Goal: Obtain resource: Obtain resource

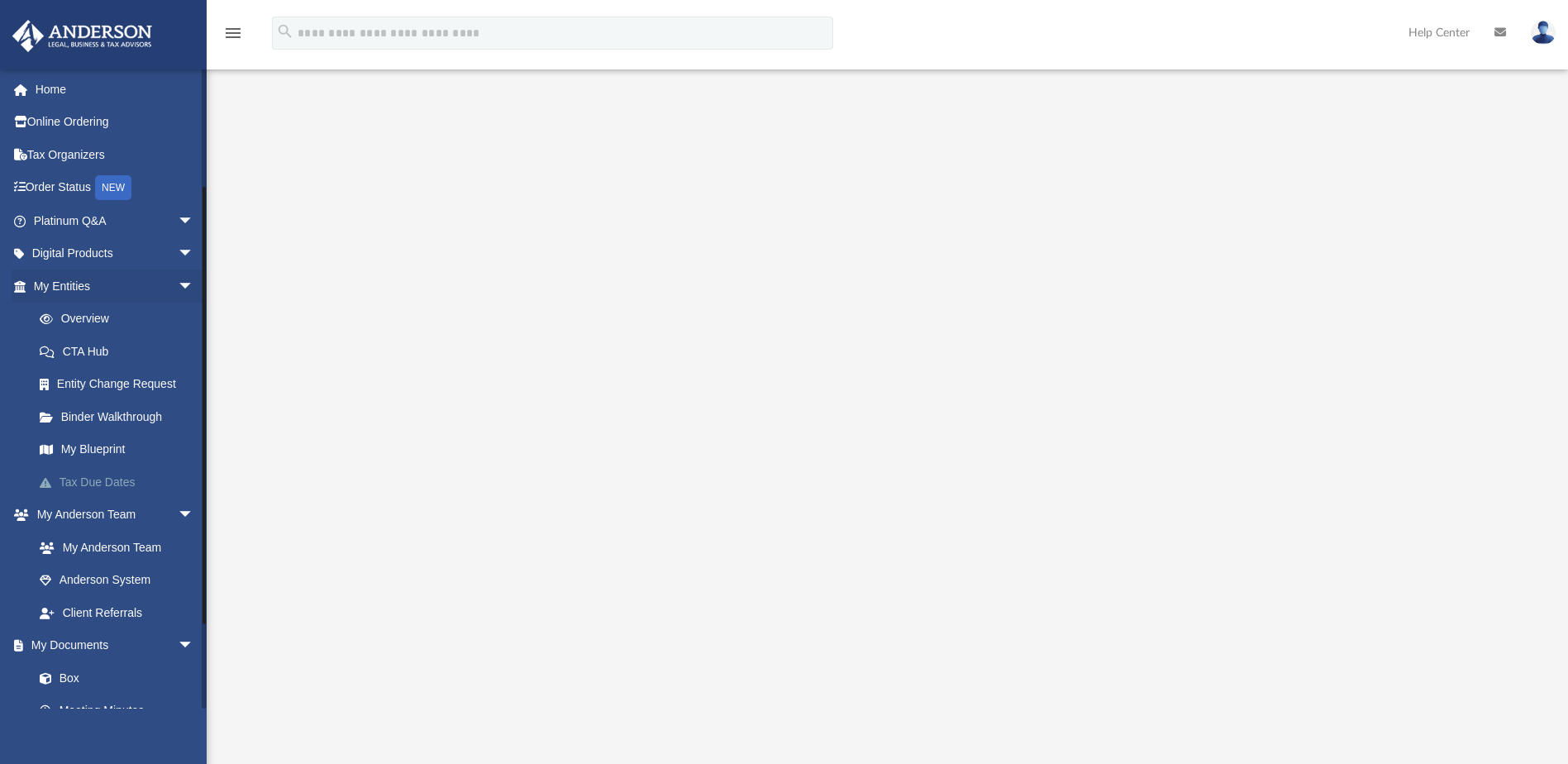
scroll to position [165, 0]
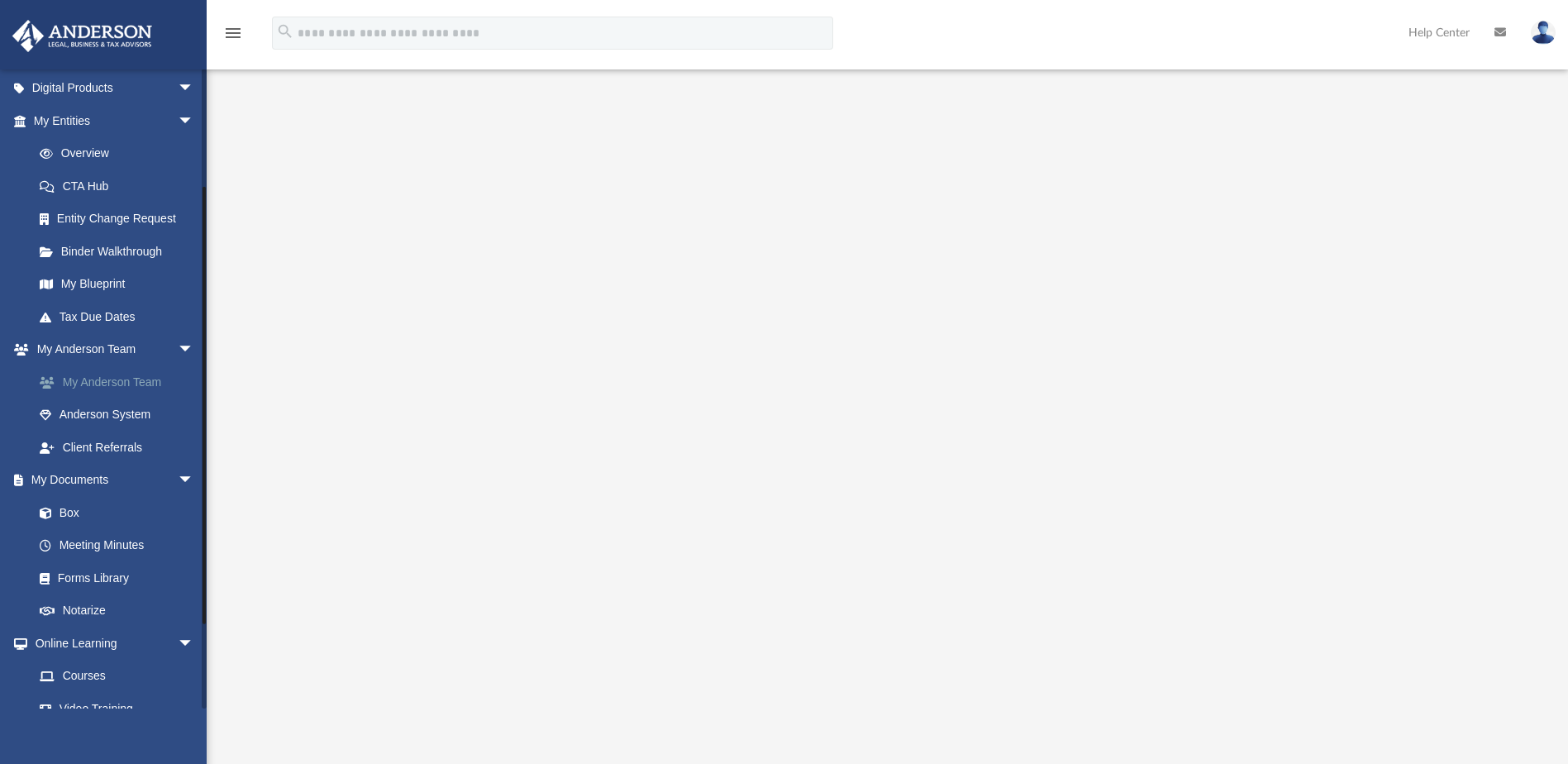
click at [92, 378] on link "My Anderson Team" at bounding box center [121, 382] width 196 height 33
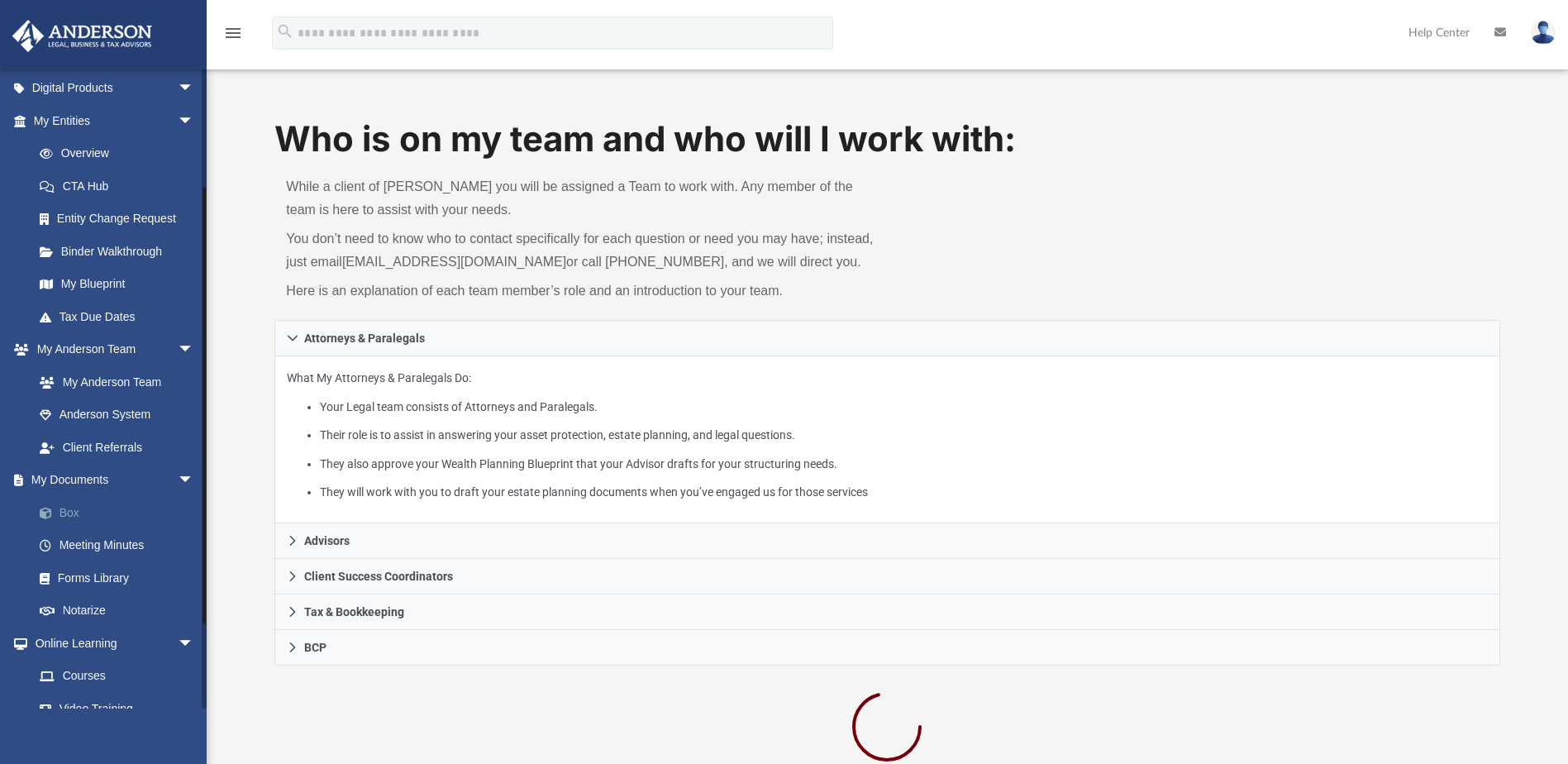
click at [91, 515] on link "Box" at bounding box center [121, 512] width 196 height 33
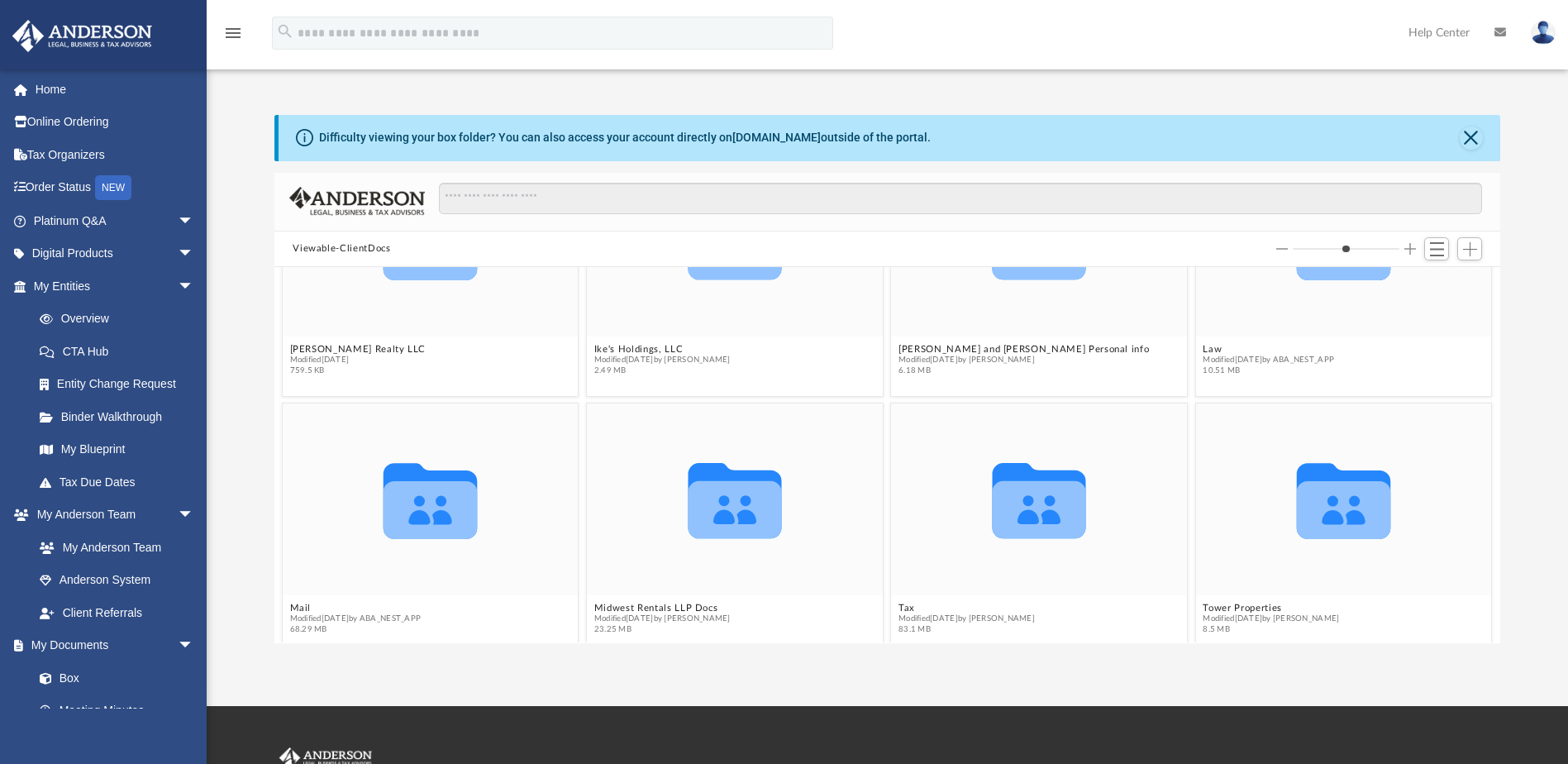
scroll to position [413, 0]
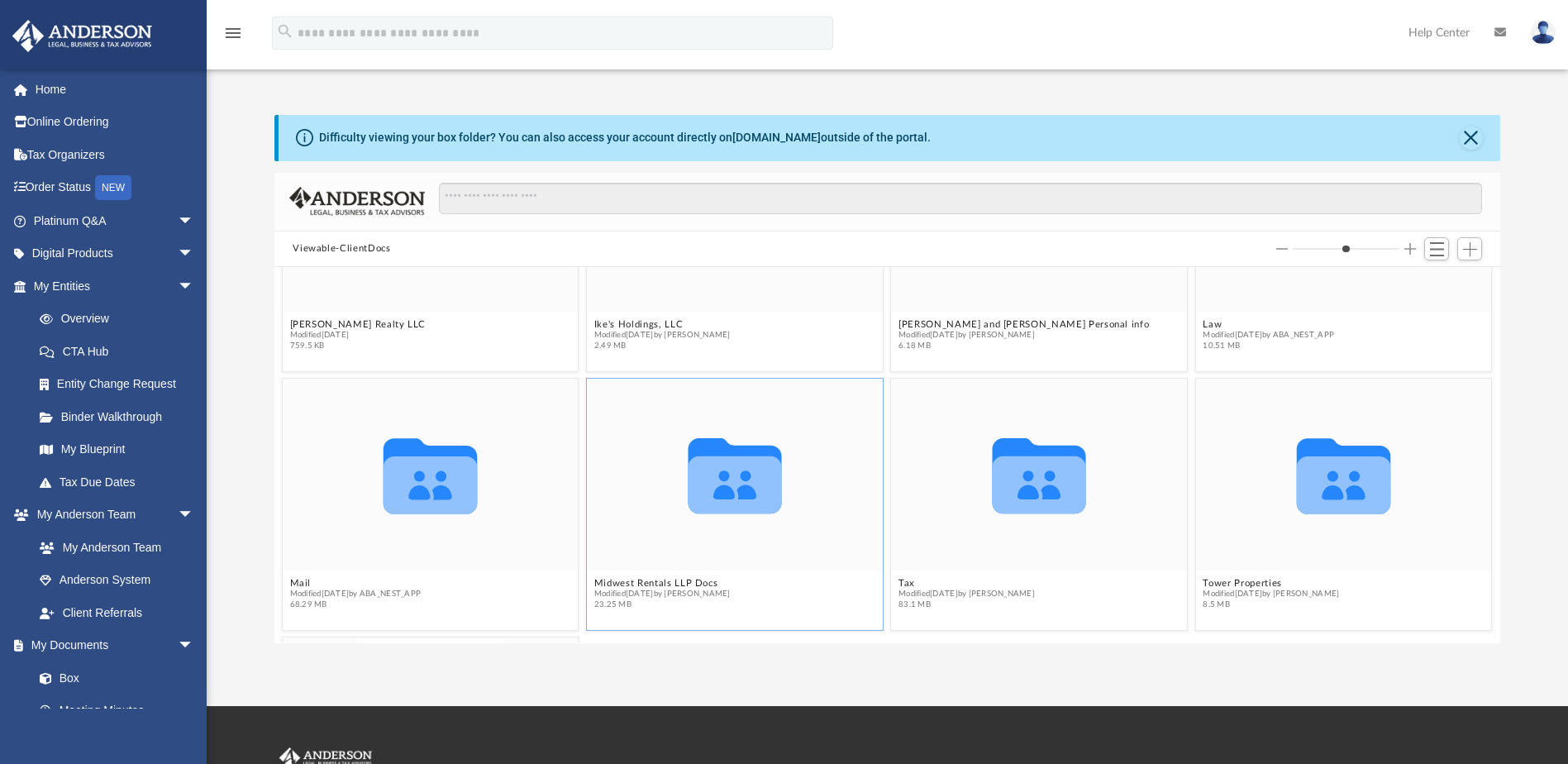
click at [704, 494] on icon "grid" at bounding box center [735, 486] width 93 height 57
click at [669, 586] on button "Midwest Rentals LLP Docs" at bounding box center [663, 583] width 137 height 11
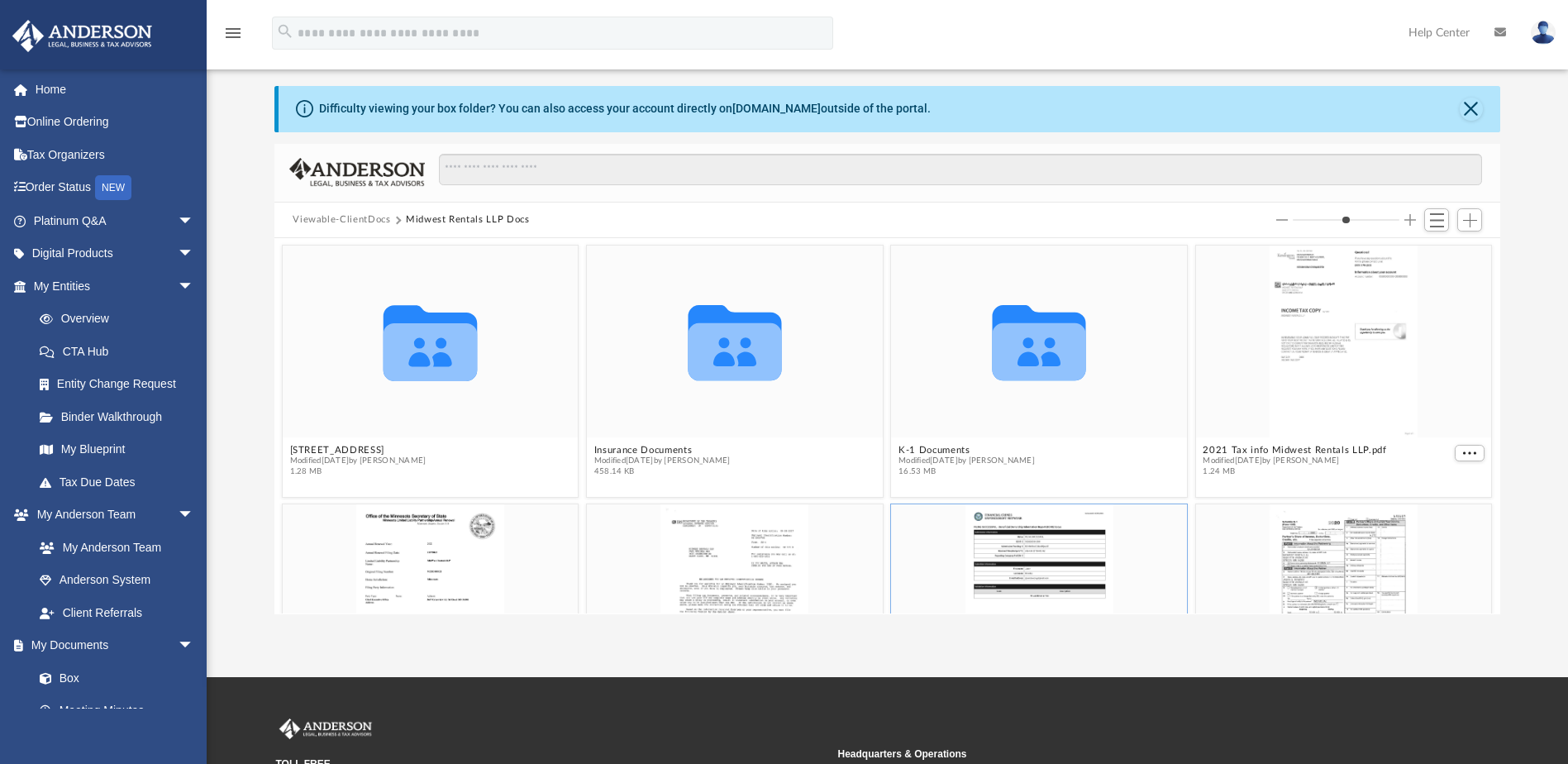
scroll to position [0, 0]
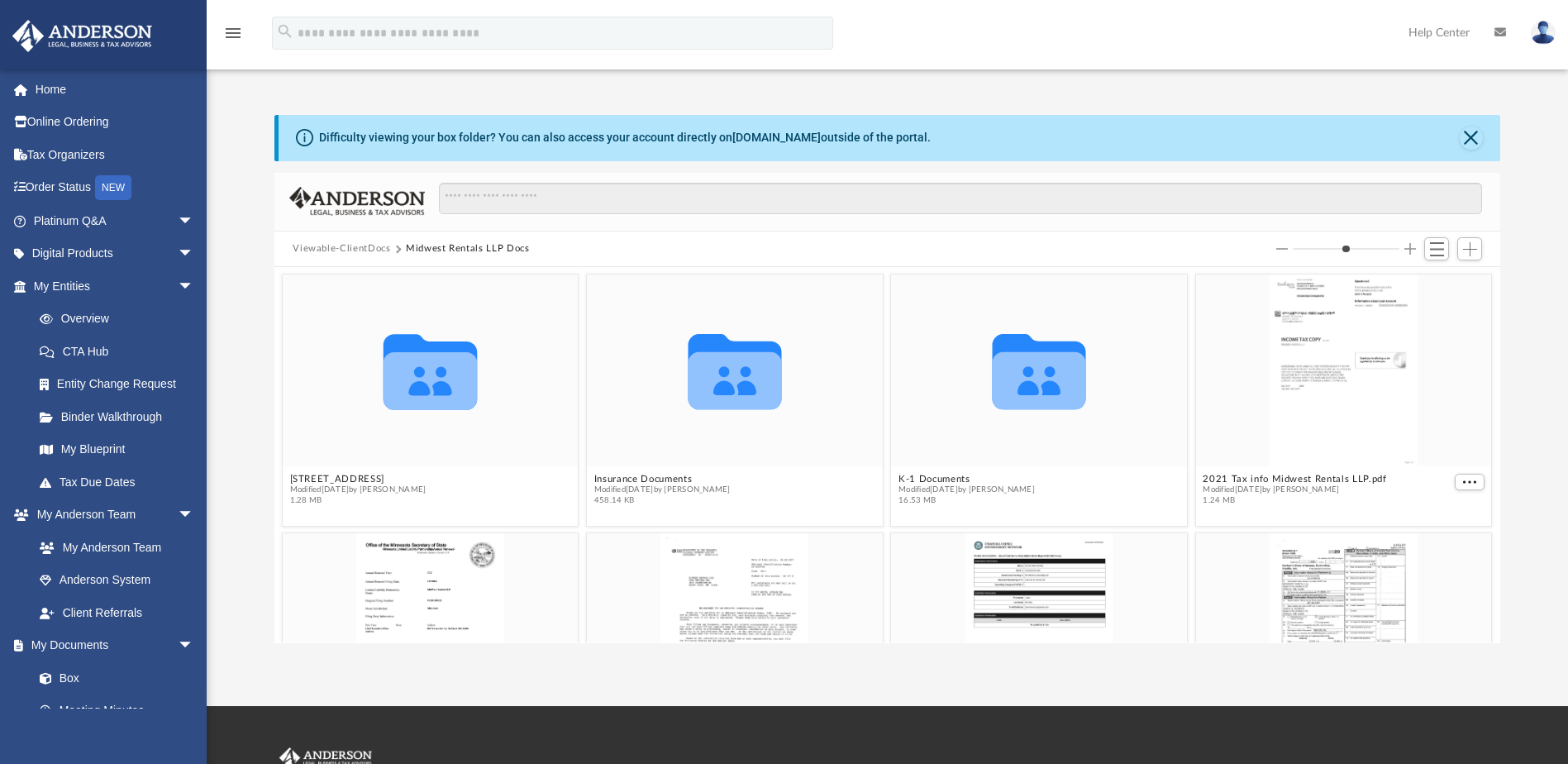
click at [366, 250] on button "Viewable-ClientDocs" at bounding box center [341, 249] width 97 height 15
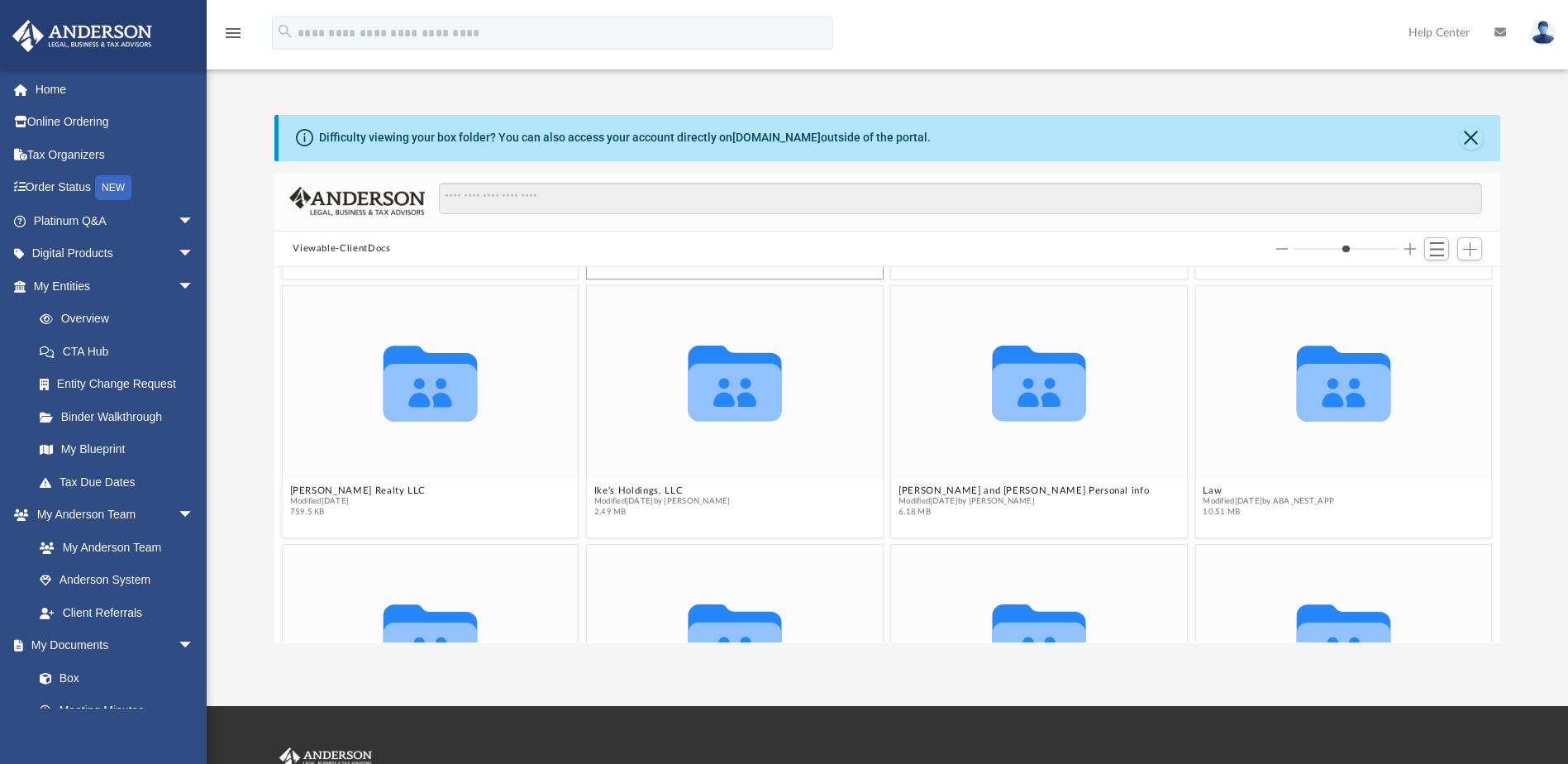
scroll to position [248, 0]
click at [1208, 491] on button "Law" at bounding box center [1269, 490] width 132 height 11
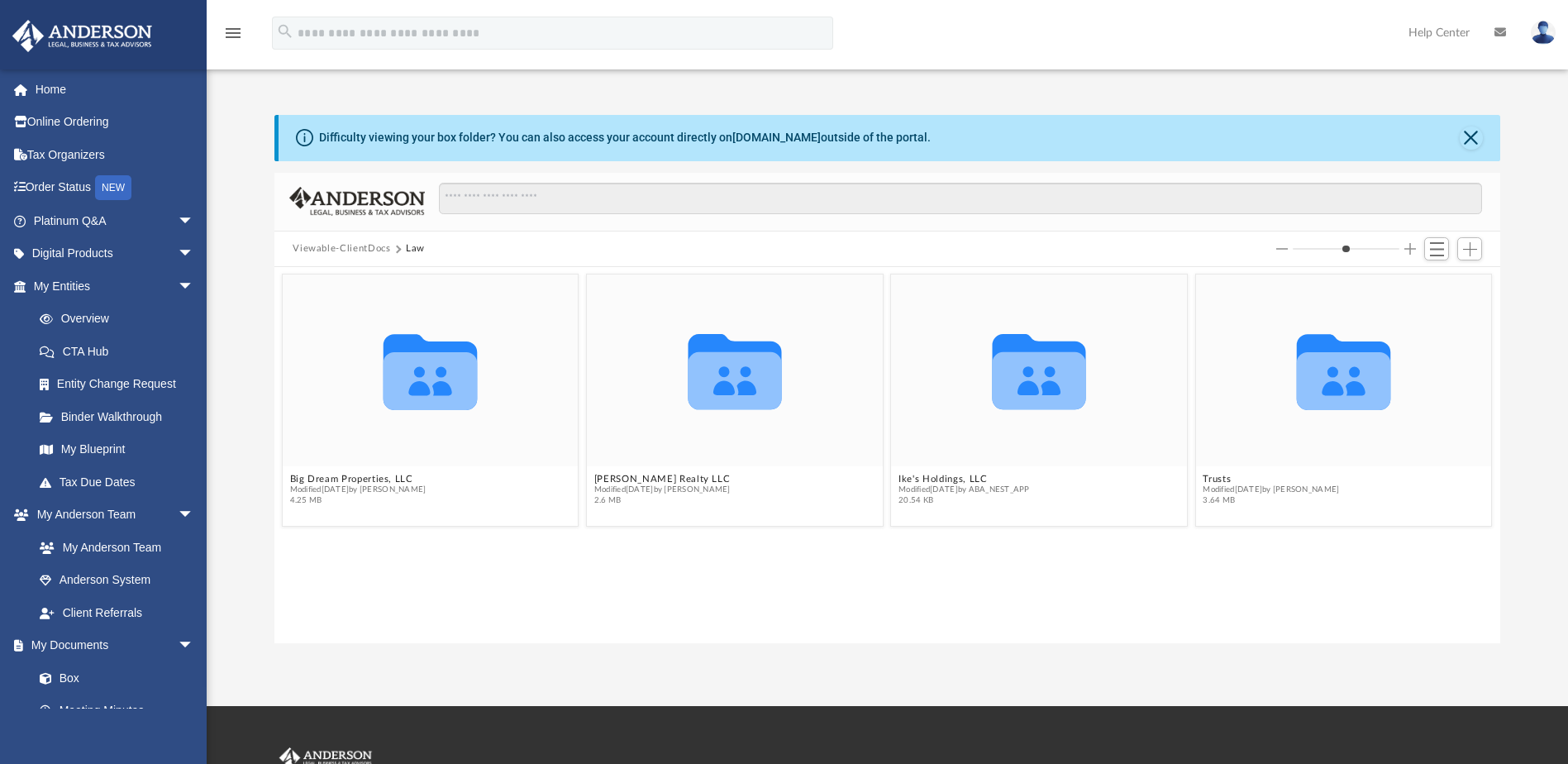
scroll to position [0, 0]
click at [641, 482] on button "Dowdey Realty LLC" at bounding box center [663, 479] width 137 height 11
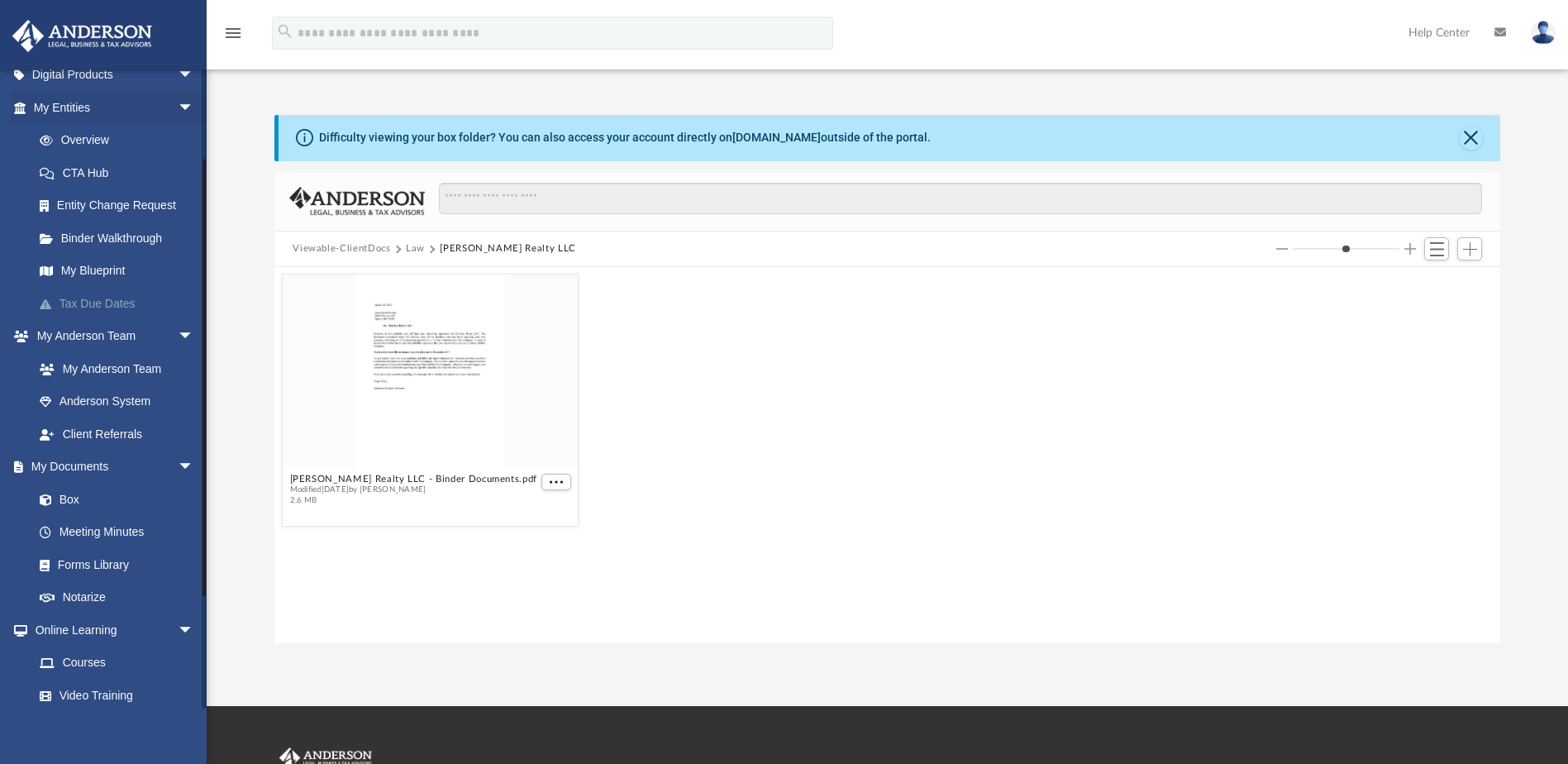
scroll to position [118, 0]
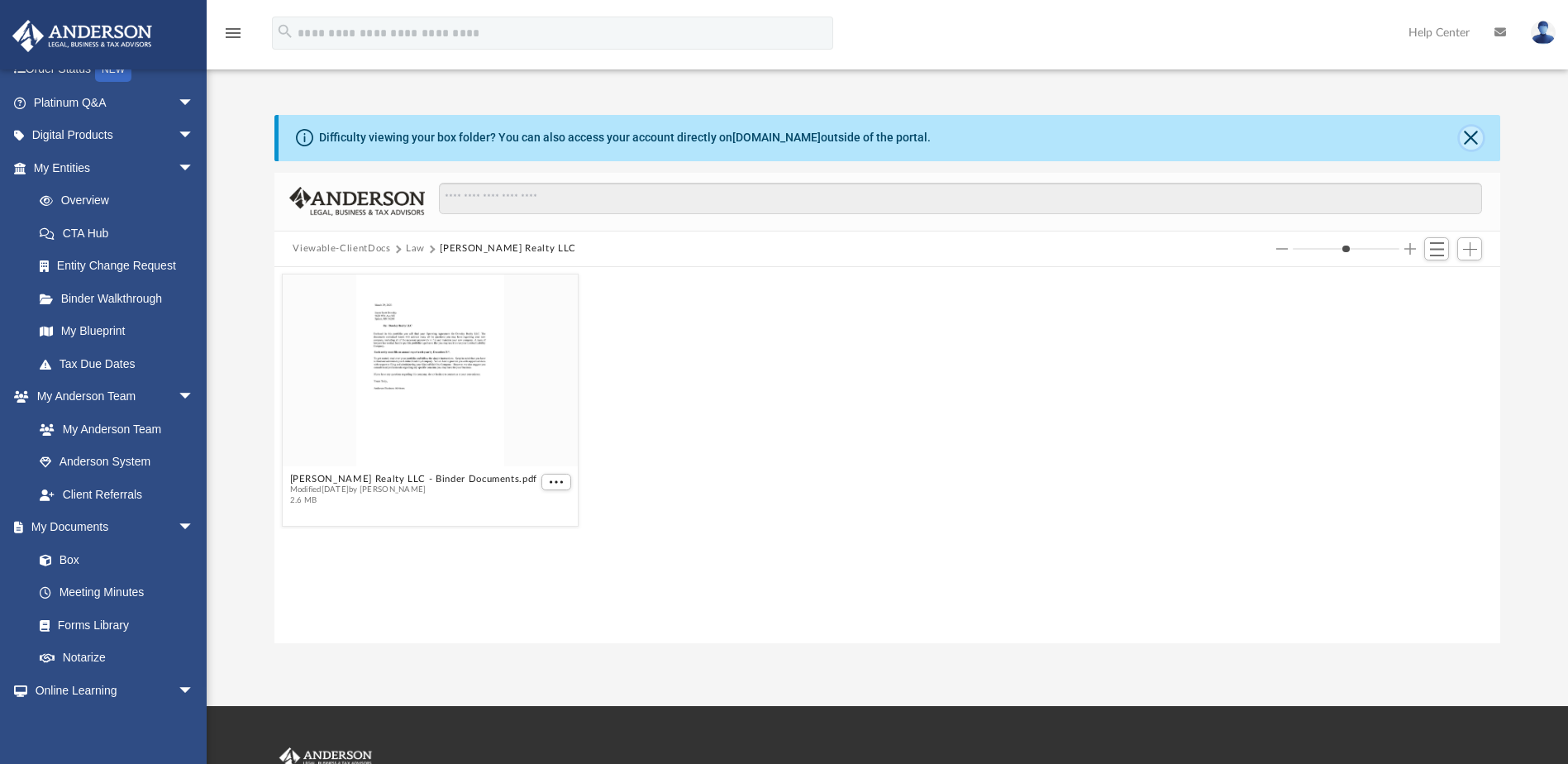
click at [1473, 136] on button "Close" at bounding box center [1470, 138] width 23 height 23
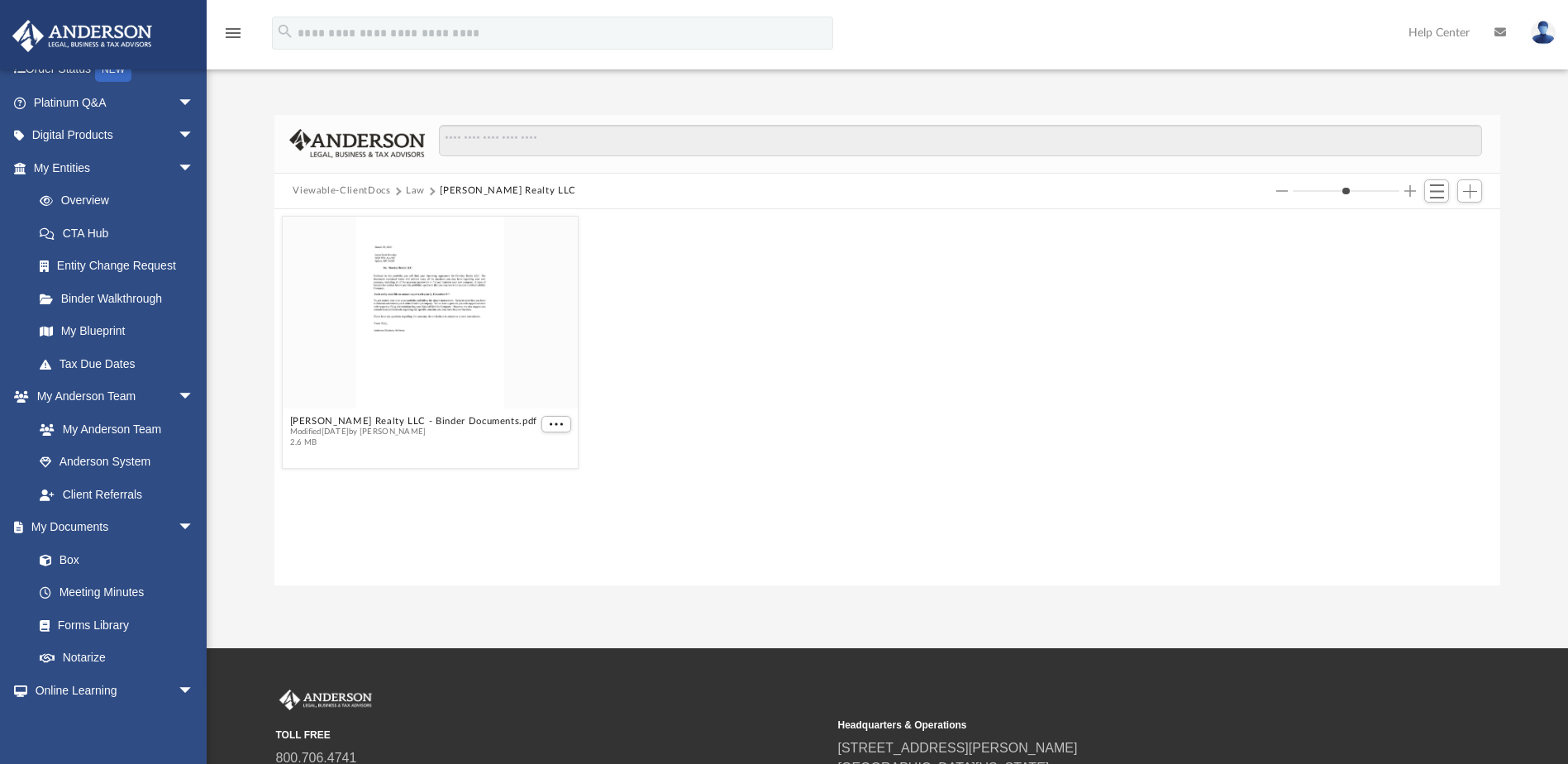
click at [336, 191] on button "Viewable-ClientDocs" at bounding box center [341, 190] width 97 height 15
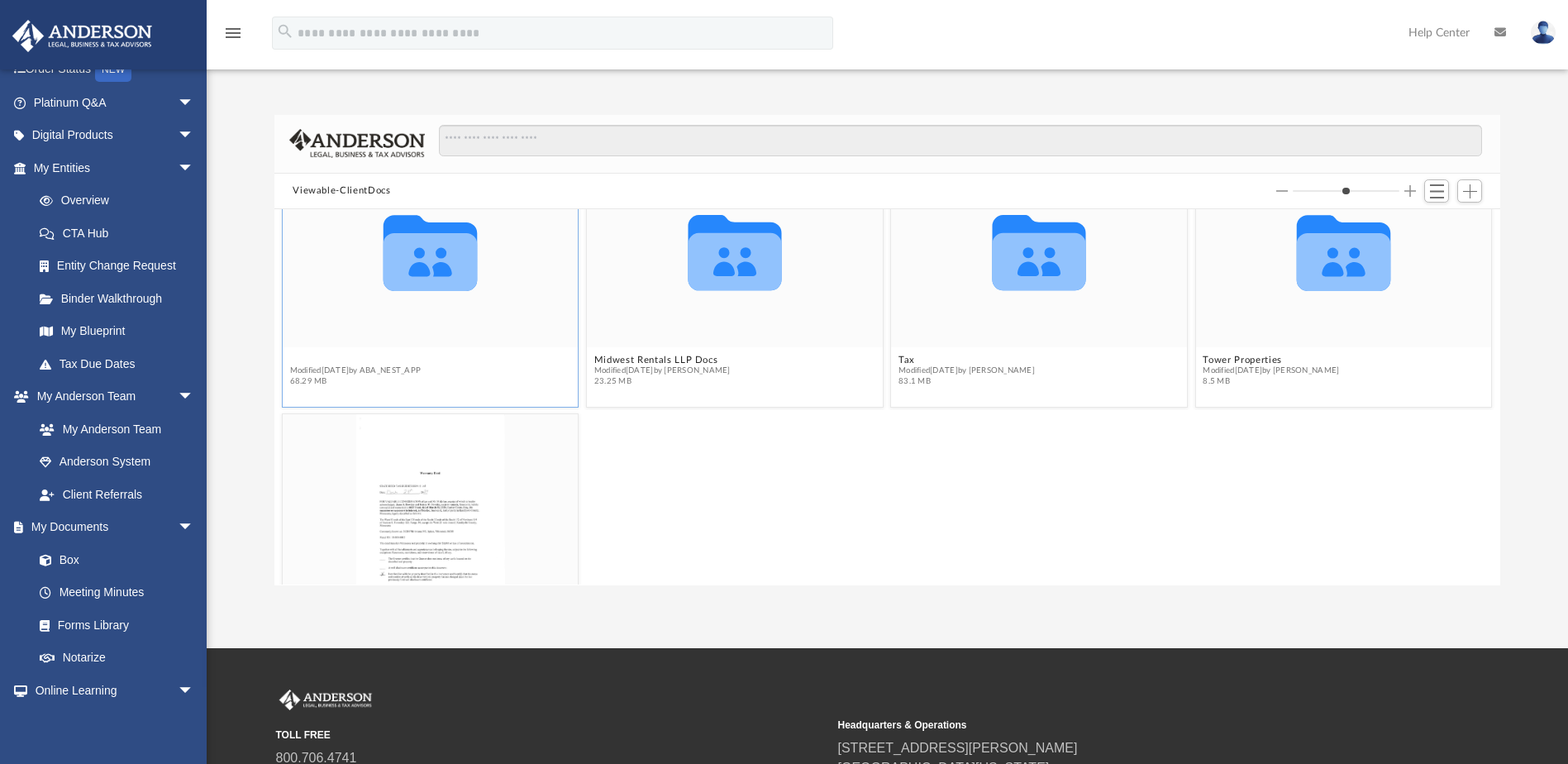
scroll to position [517, 0]
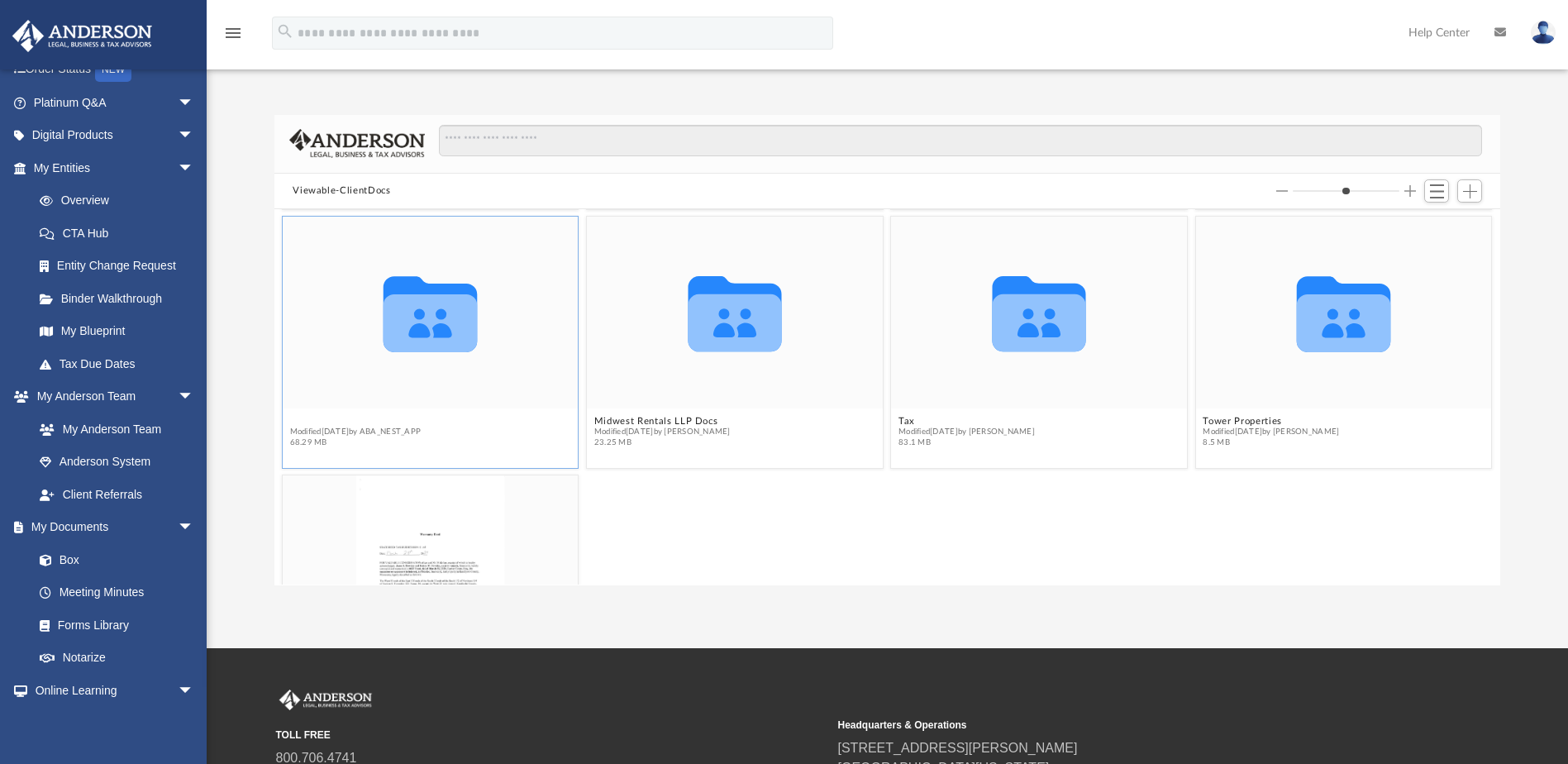
click at [297, 356] on figure "Collaborated Folder Mail Modified today by ABA_NEST_APP 68.29 MB" at bounding box center [430, 336] width 296 height 238
click at [306, 416] on button "Mail" at bounding box center [356, 421] width 132 height 11
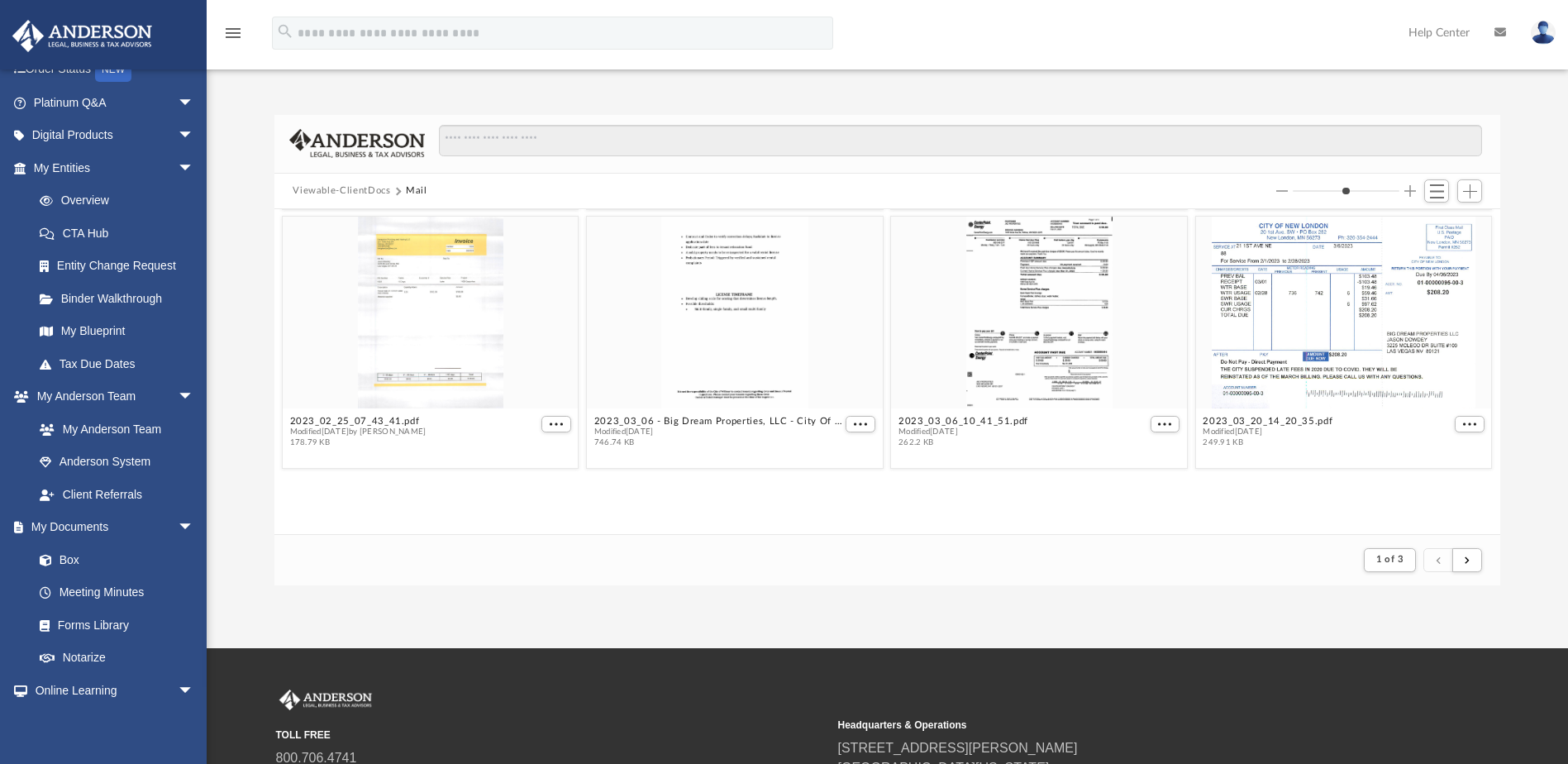
scroll to position [312, 1213]
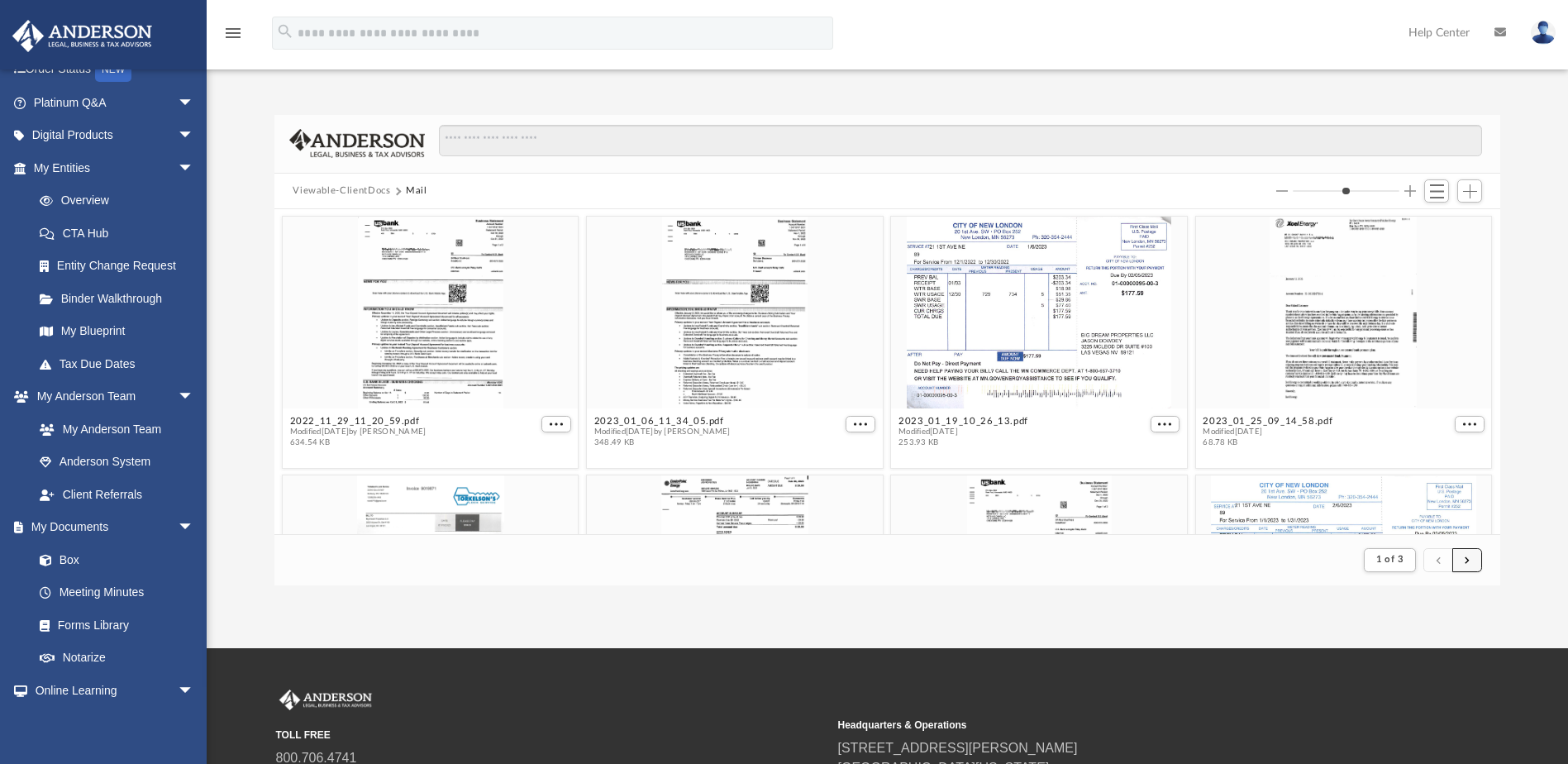
click at [1469, 555] on button "submit" at bounding box center [1467, 560] width 30 height 24
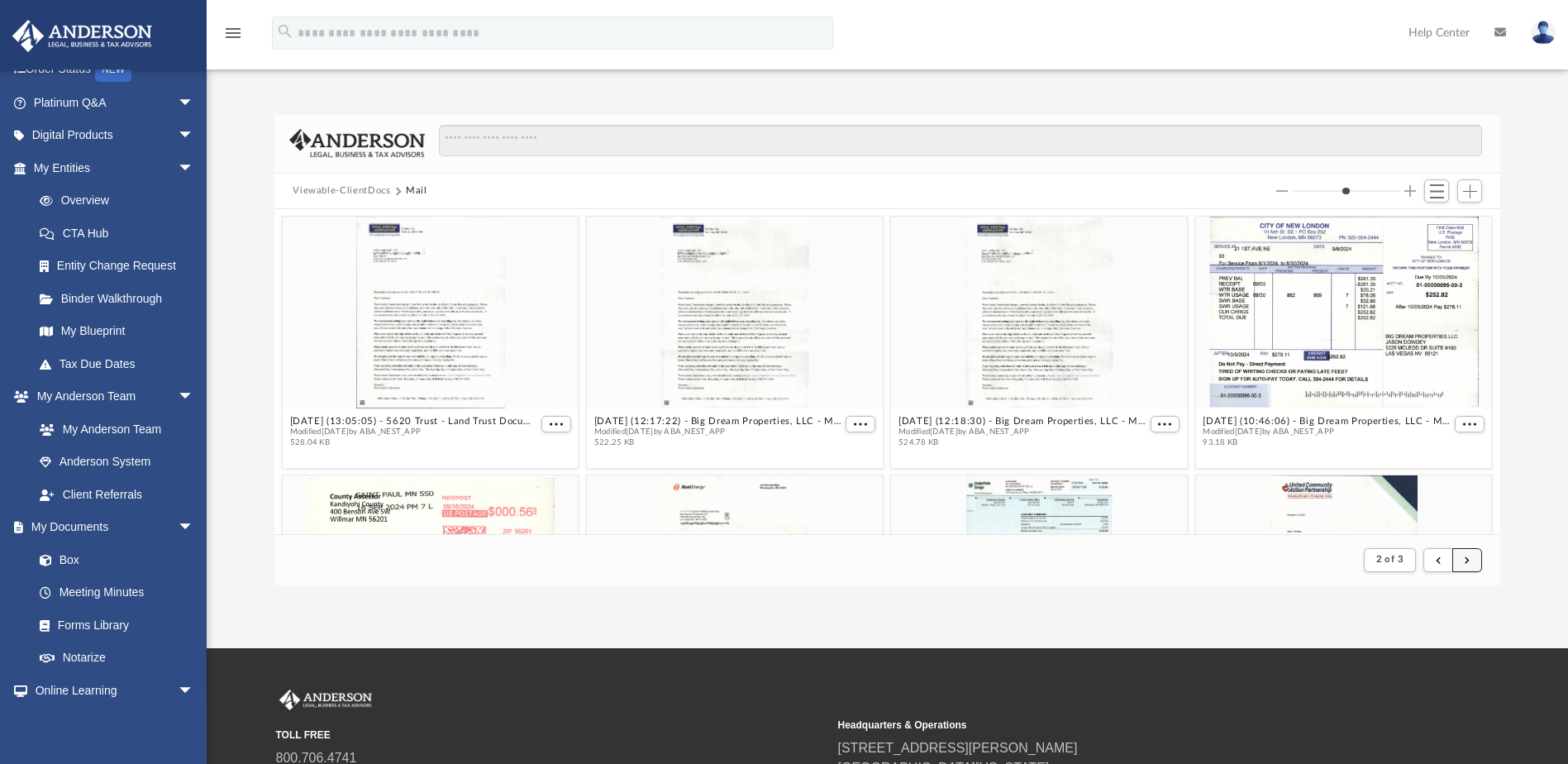
click at [1472, 556] on button "submit" at bounding box center [1467, 560] width 30 height 24
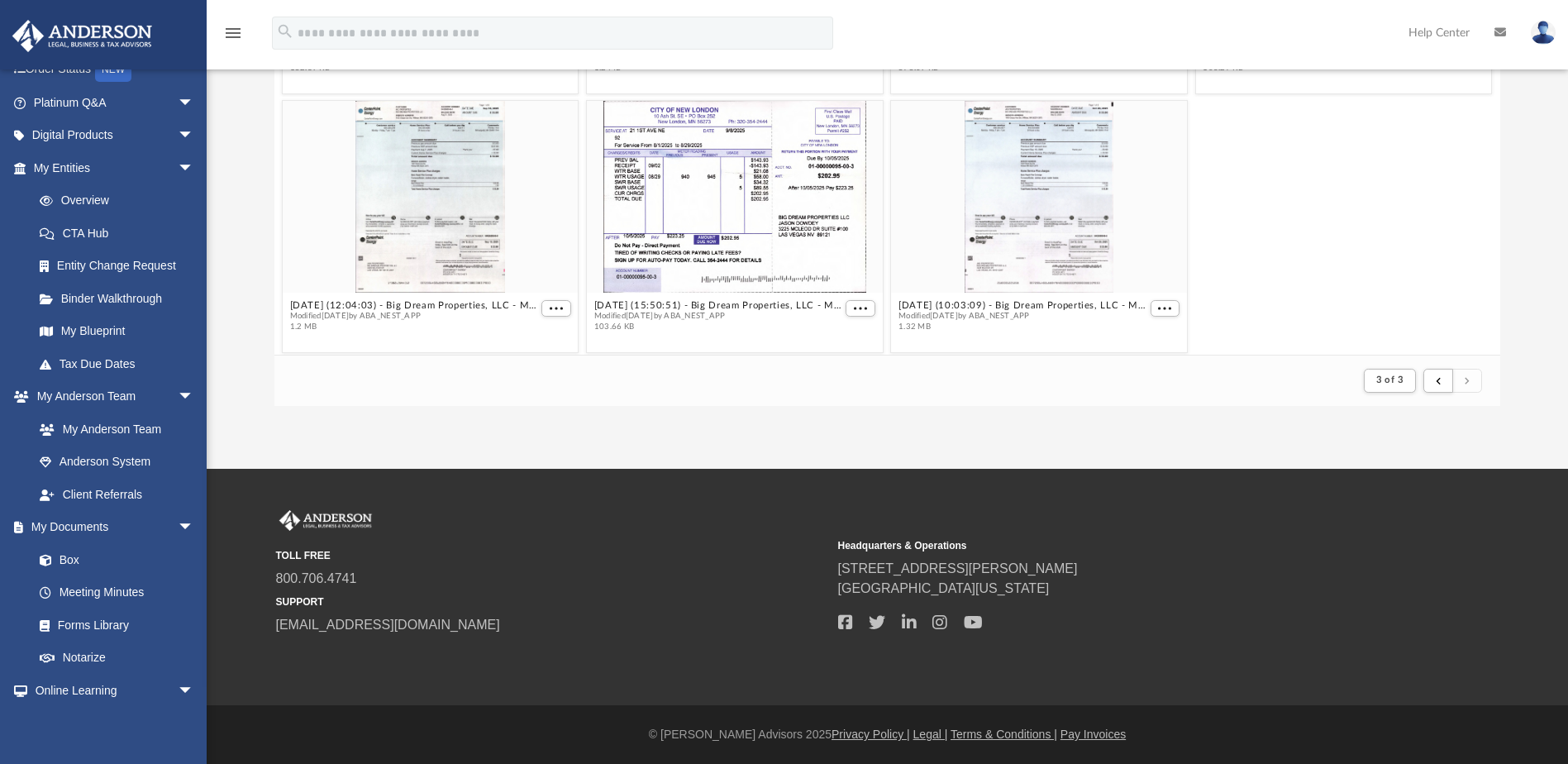
scroll to position [200, 0]
click at [1031, 249] on div "grid" at bounding box center [1039, 192] width 296 height 192
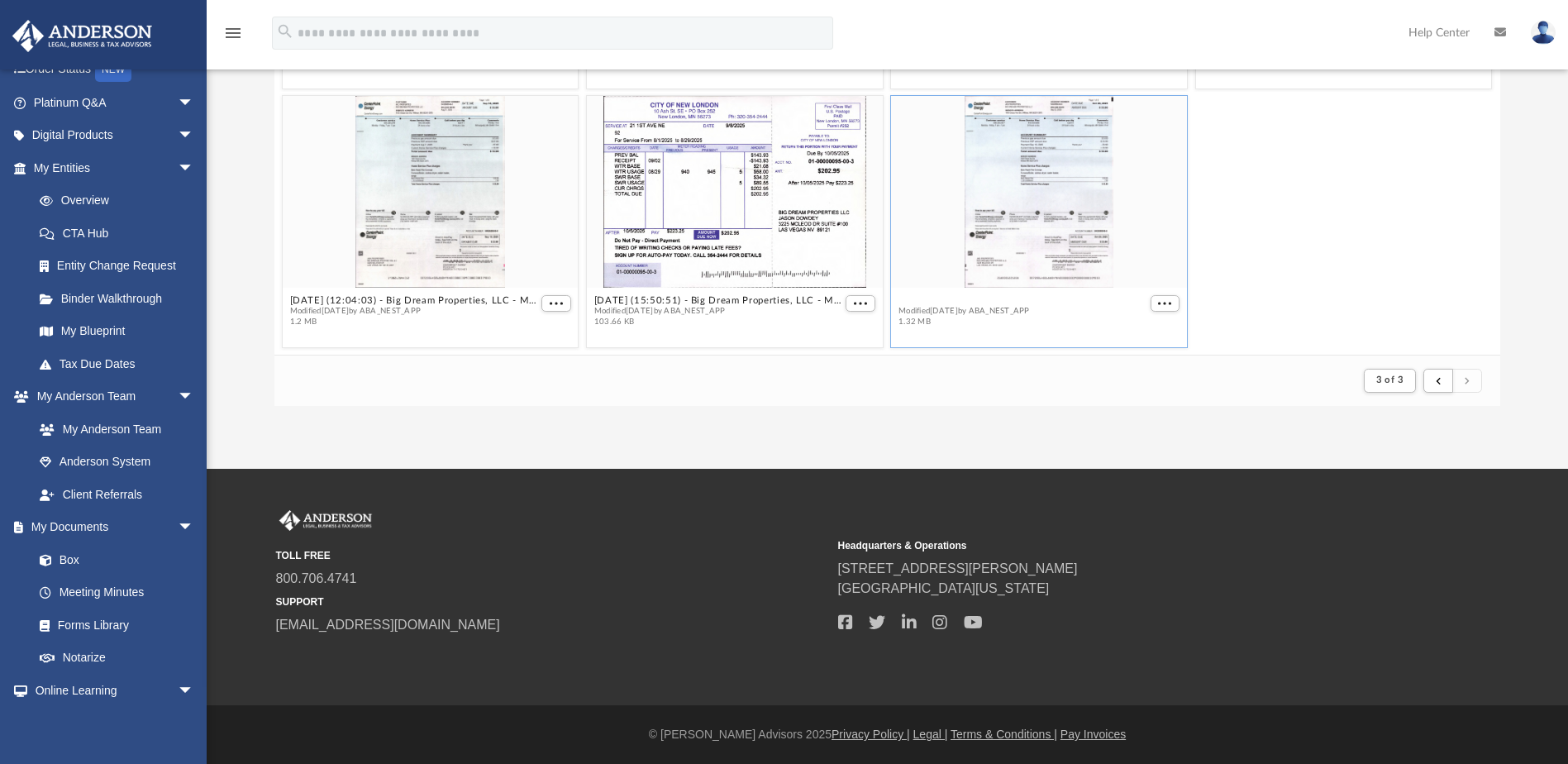
scroll to position [192, 0]
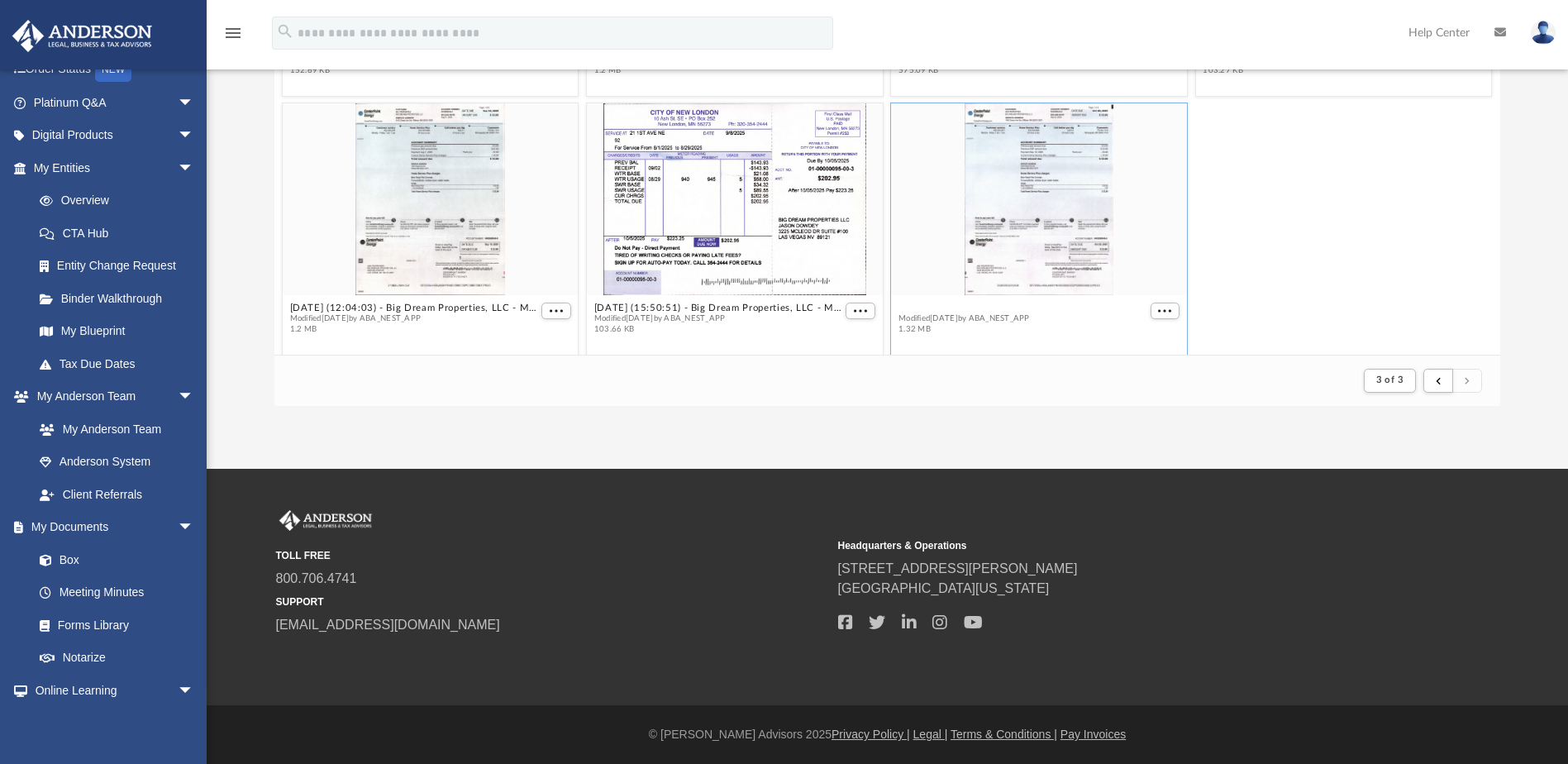
click at [942, 297] on figcaption "2025.10.02 (10:03:09) - Big Dream Properties, LLC - Mail.pdf Modified today by …" at bounding box center [1039, 318] width 296 height 44
click at [1085, 178] on div "grid" at bounding box center [1039, 199] width 296 height 192
click at [1157, 315] on button "More options" at bounding box center [1165, 311] width 30 height 18
click at [1139, 252] on li "Preview" at bounding box center [1136, 253] width 48 height 18
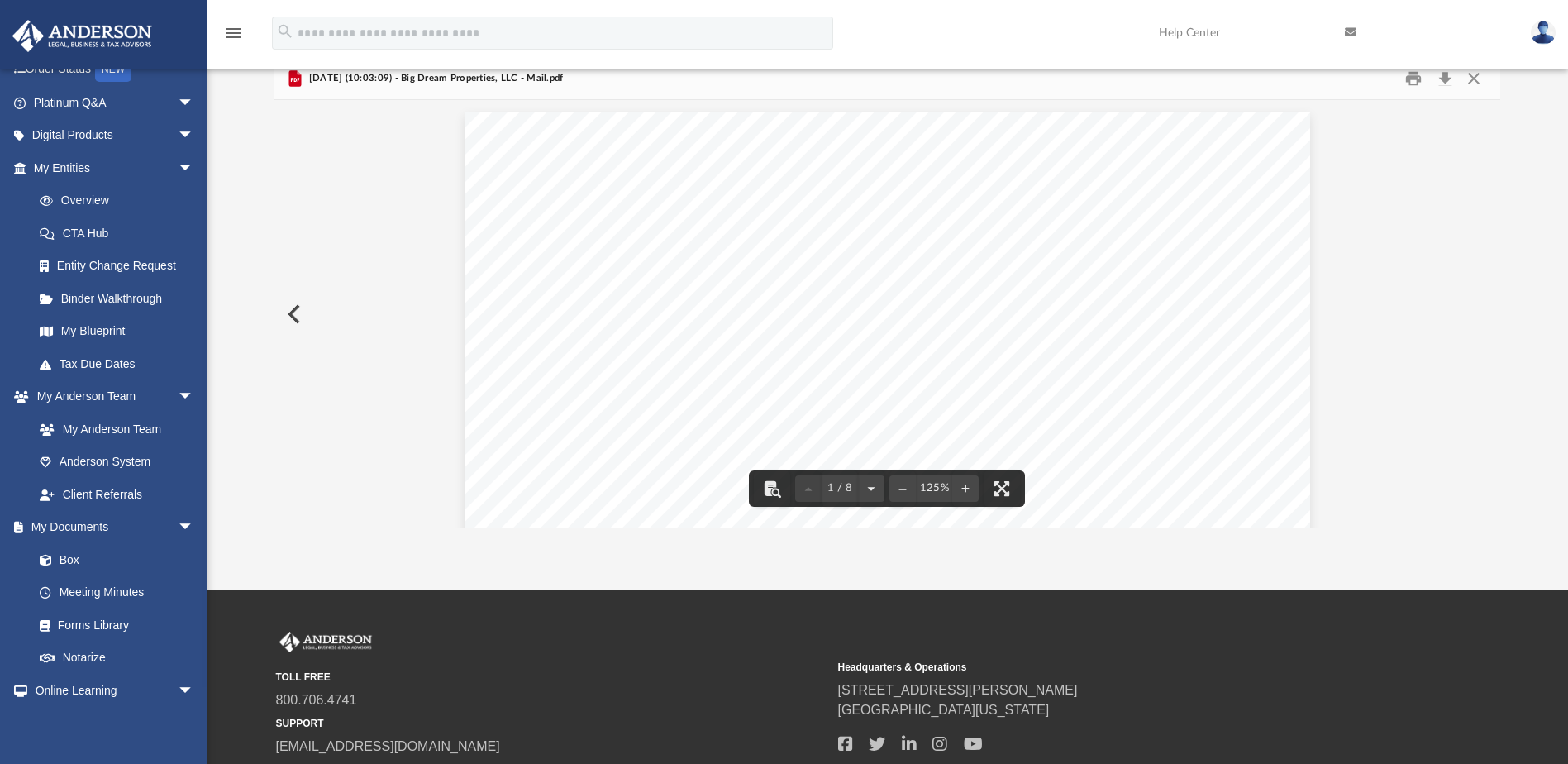
scroll to position [0, 0]
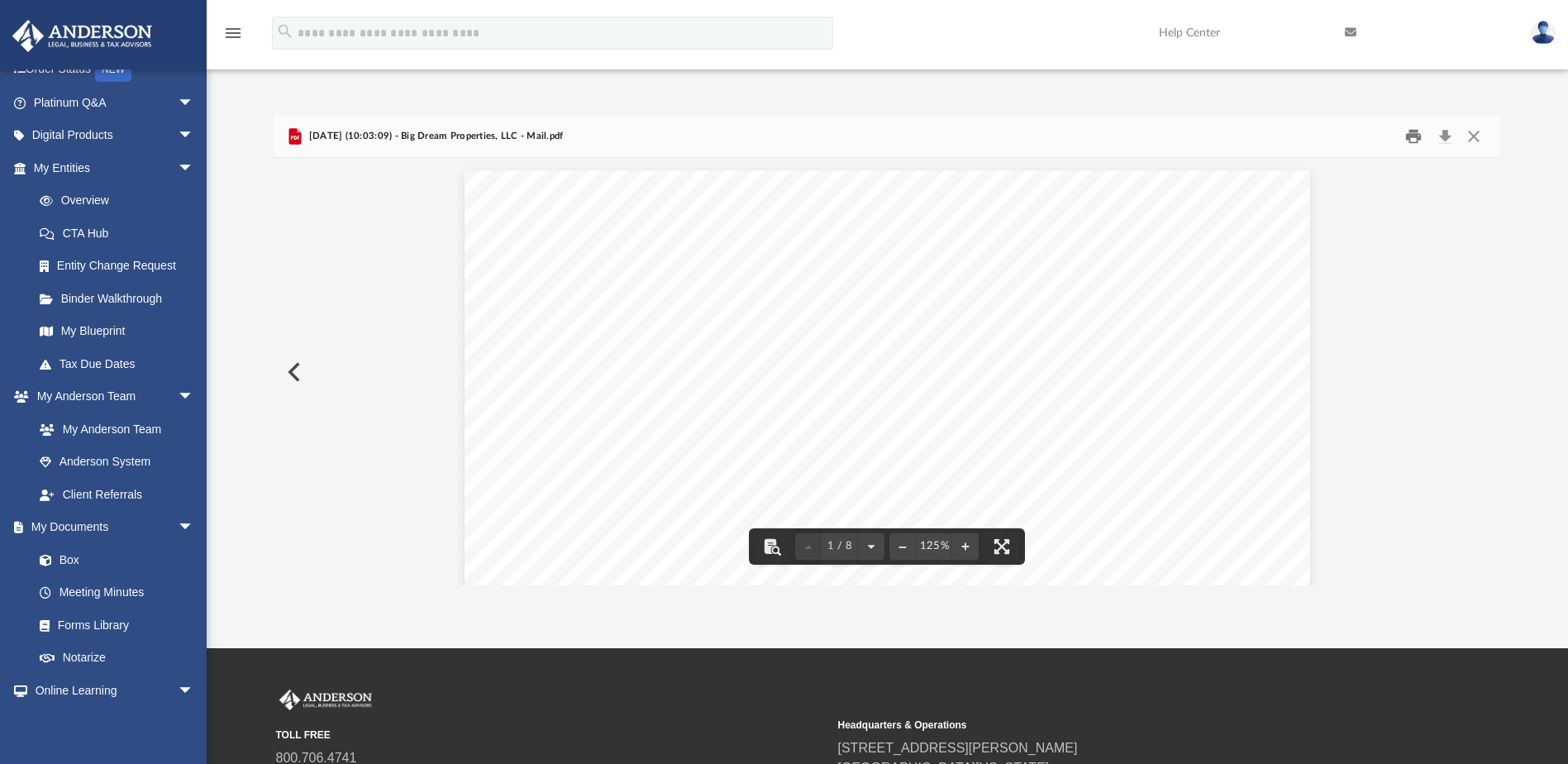
click at [1411, 133] on button "Print" at bounding box center [1412, 136] width 33 height 26
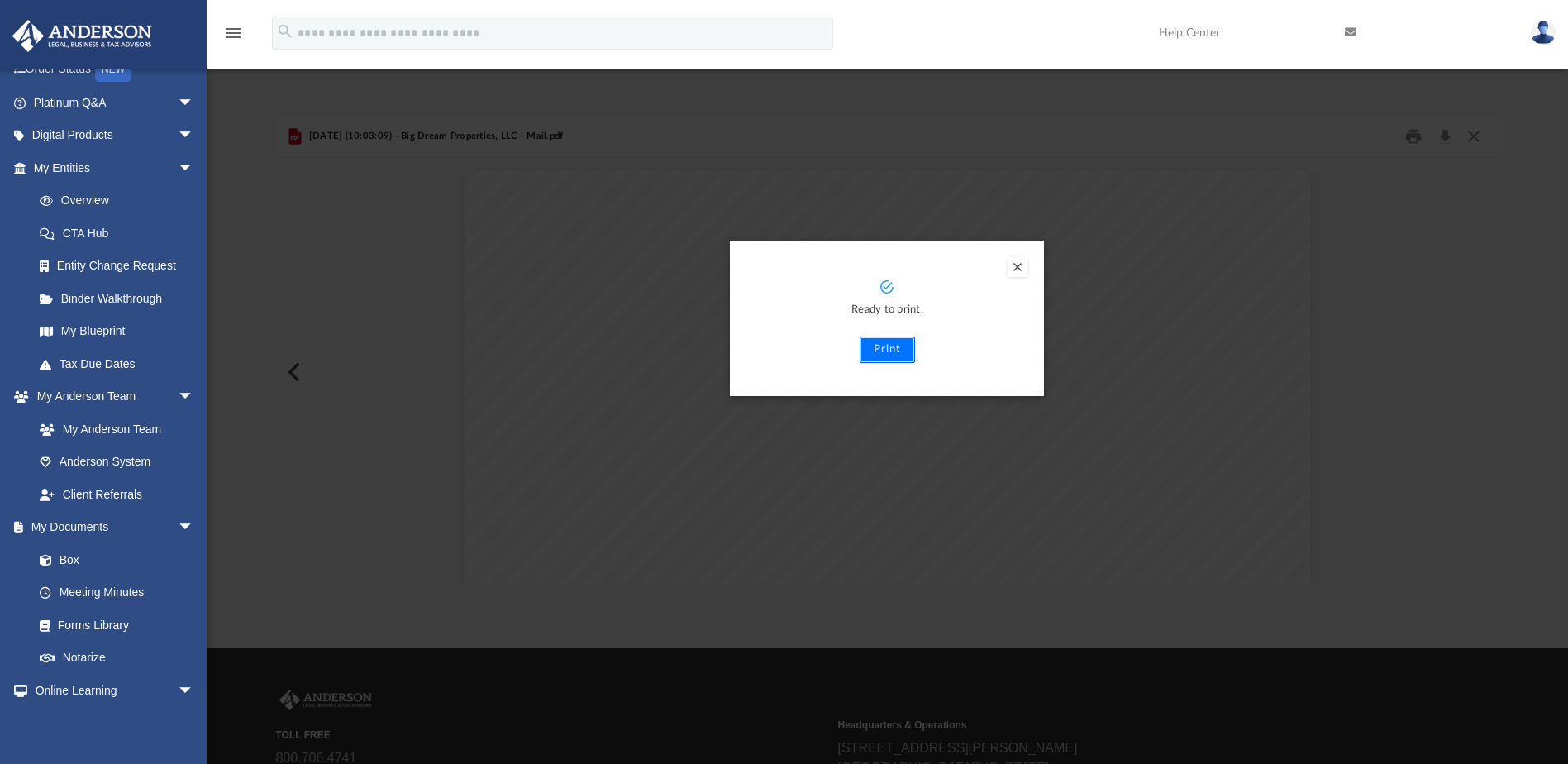
click at [903, 355] on button "Print" at bounding box center [888, 350] width 55 height 27
